Goal: Navigation & Orientation: Find specific page/section

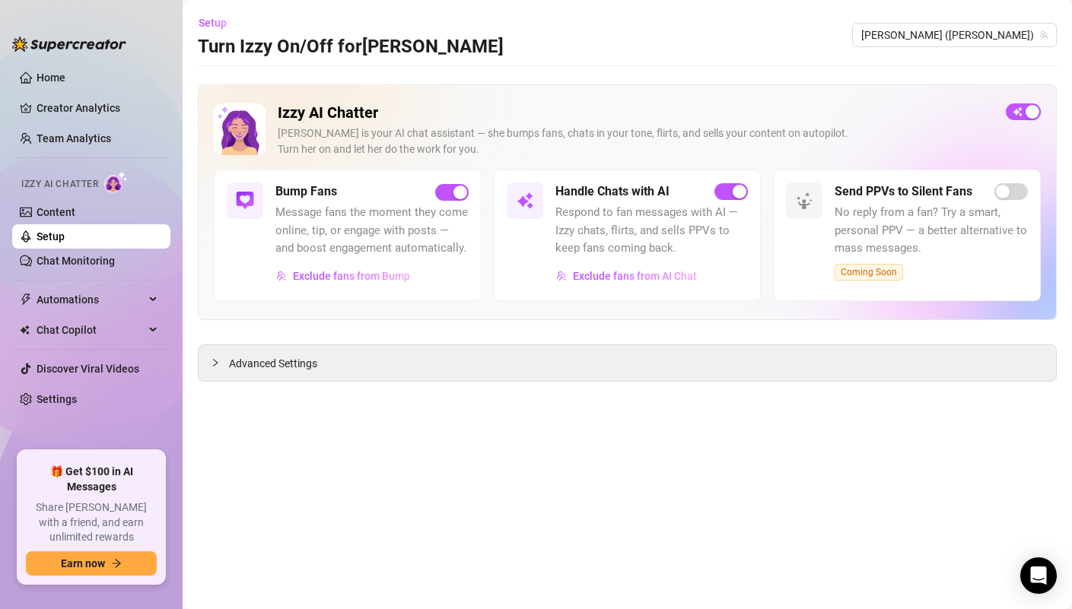
click at [71, 91] on ul "Home Creator Analytics Team Analytics Izzy AI Chatter Content Setup Chat Monito…" at bounding box center [91, 252] width 158 height 386
click at [61, 81] on link "Home" at bounding box center [51, 78] width 29 height 12
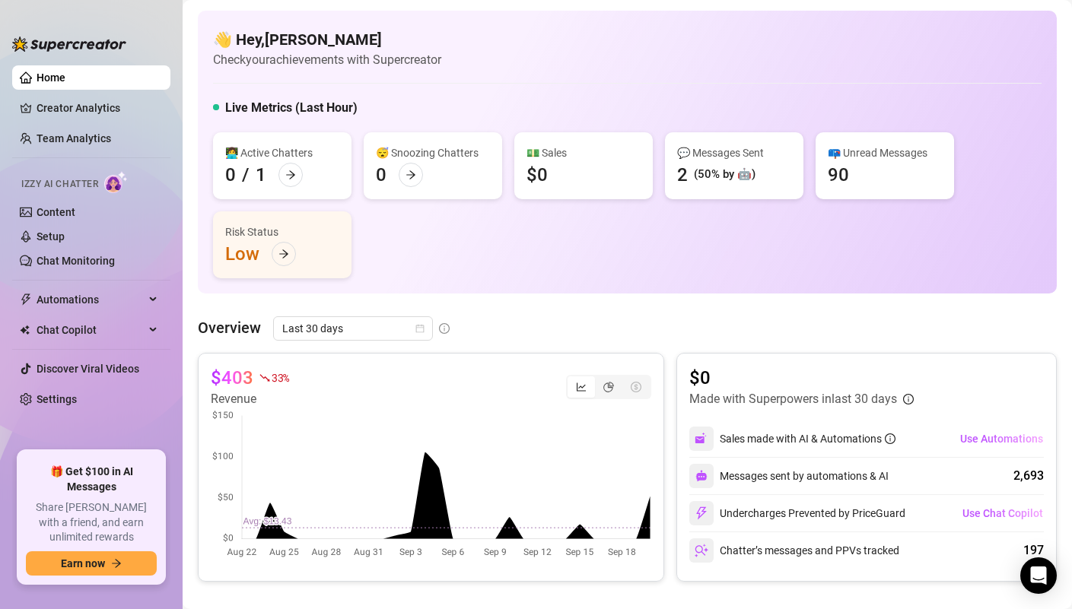
click at [731, 150] on div "💬 Messages Sent" at bounding box center [734, 153] width 114 height 17
click at [117, 116] on link "Creator Analytics" at bounding box center [98, 108] width 122 height 24
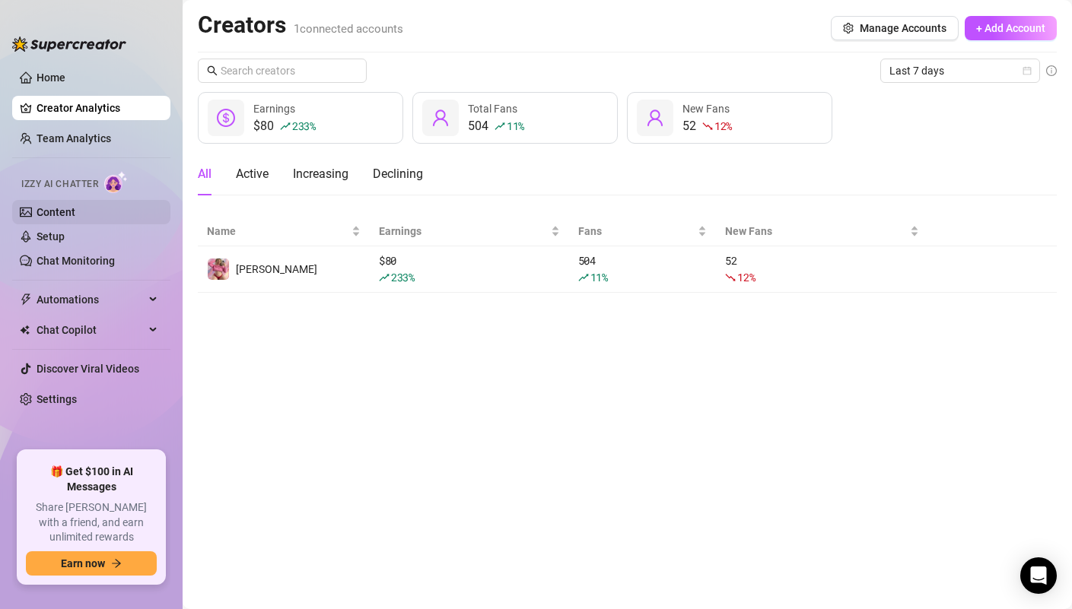
click at [75, 208] on link "Content" at bounding box center [56, 212] width 39 height 12
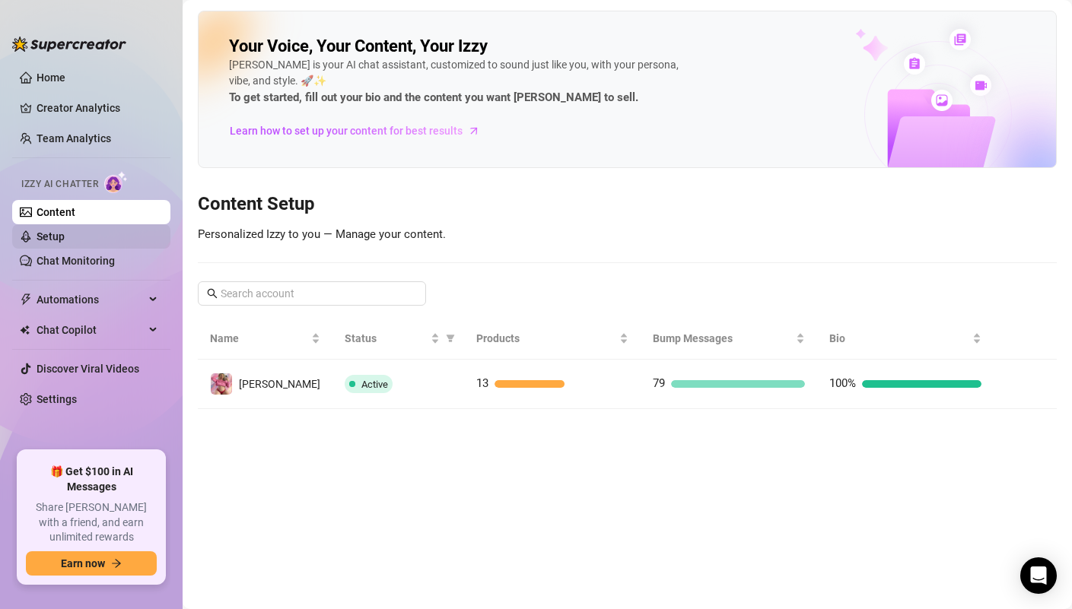
click at [65, 241] on link "Setup" at bounding box center [51, 236] width 28 height 12
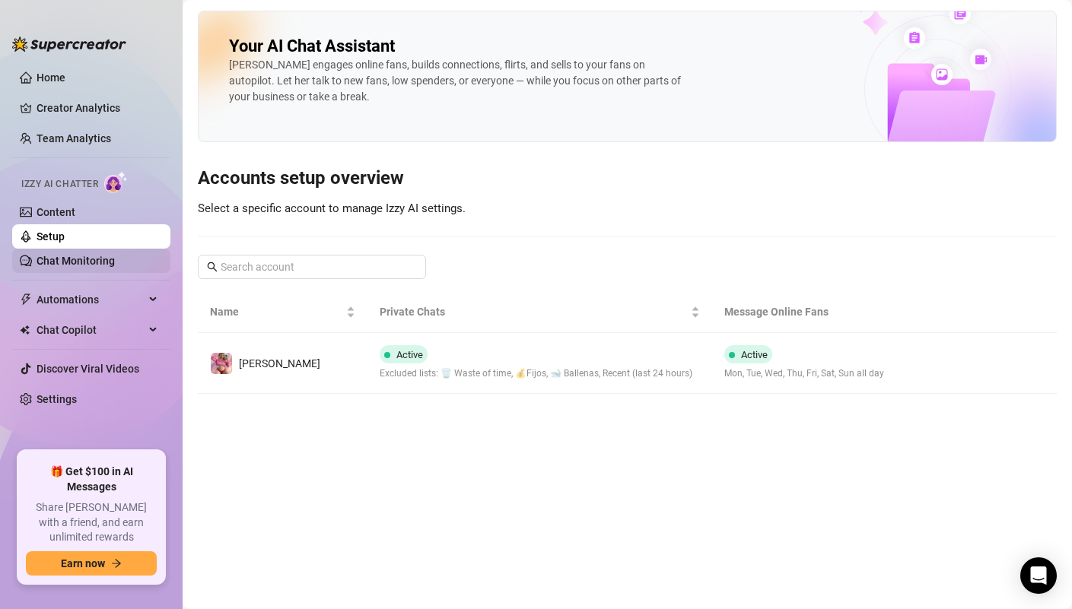
click at [100, 256] on link "Chat Monitoring" at bounding box center [76, 261] width 78 height 12
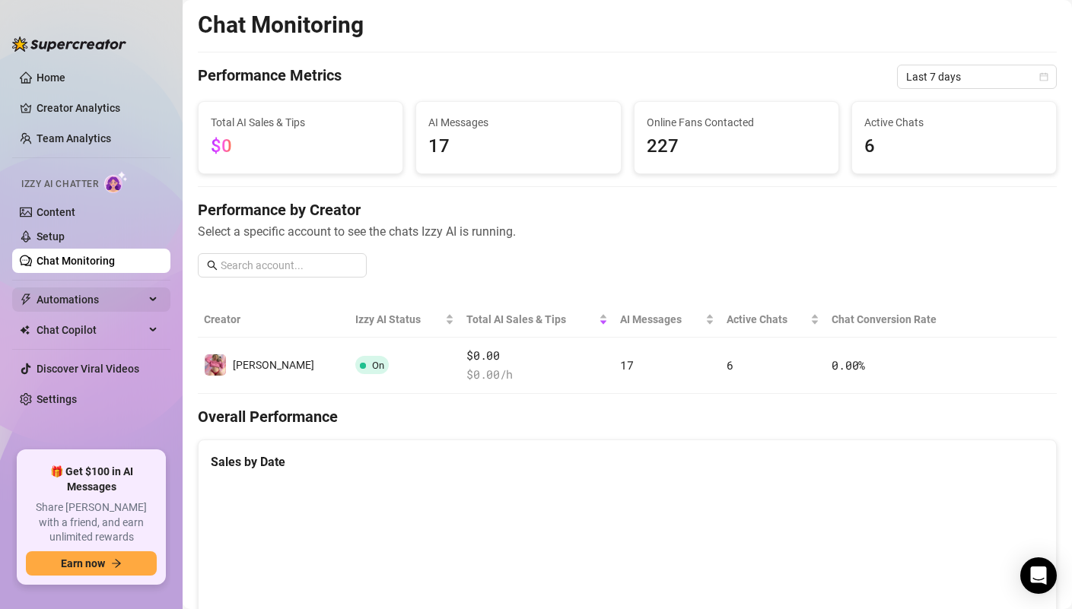
click at [101, 306] on span "Automations" at bounding box center [91, 300] width 108 height 24
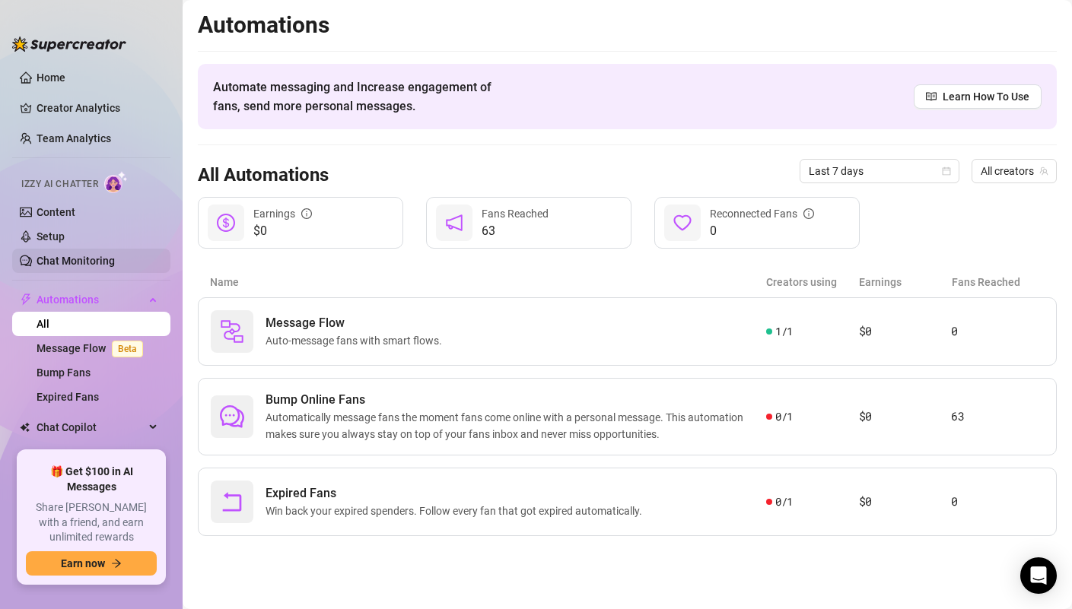
click at [79, 255] on link "Chat Monitoring" at bounding box center [76, 261] width 78 height 12
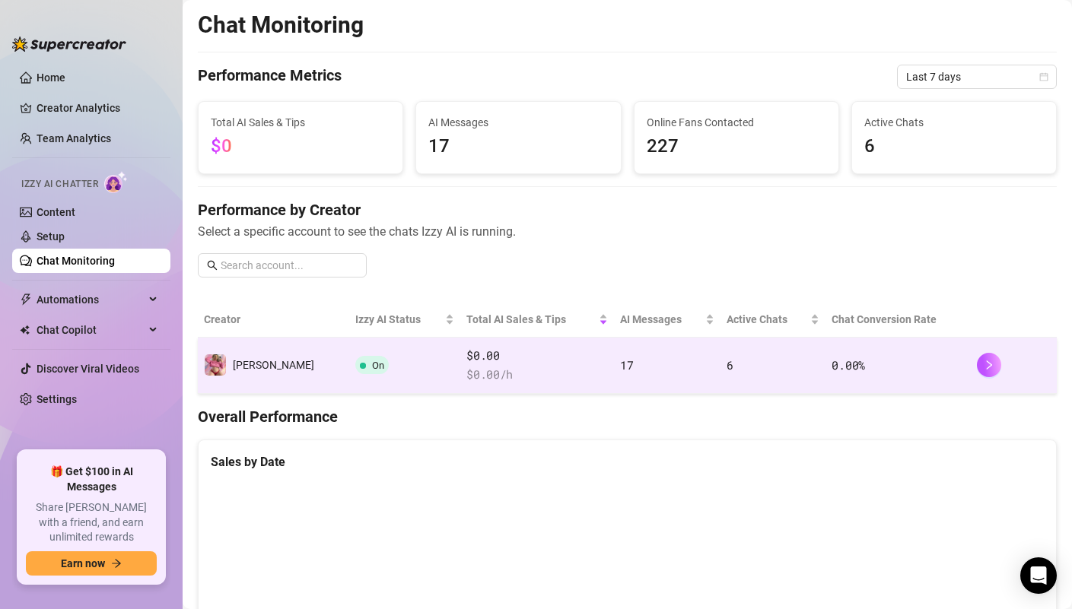
click at [384, 365] on td "On" at bounding box center [404, 366] width 111 height 56
